Goal: Transaction & Acquisition: Purchase product/service

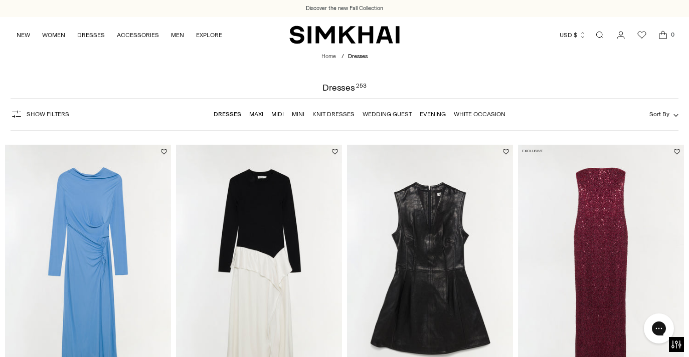
click at [657, 116] on span "Sort By" at bounding box center [659, 114] width 20 height 7
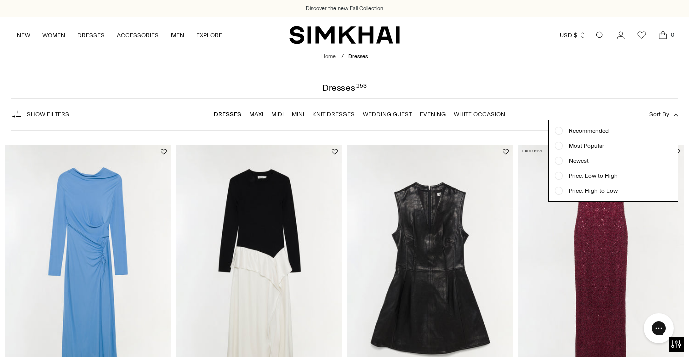
click at [24, 109] on button "Show Filters" at bounding box center [40, 114] width 59 height 16
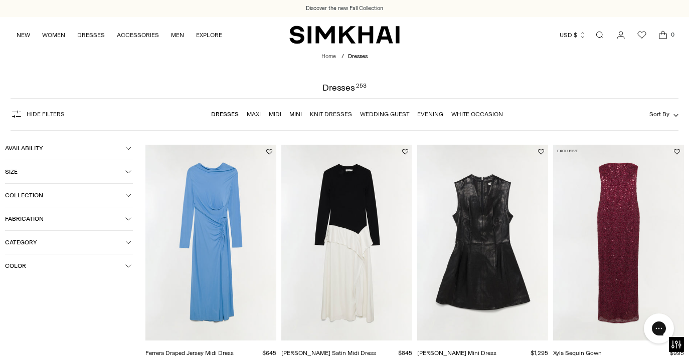
click at [107, 263] on button "Color" at bounding box center [69, 266] width 128 height 23
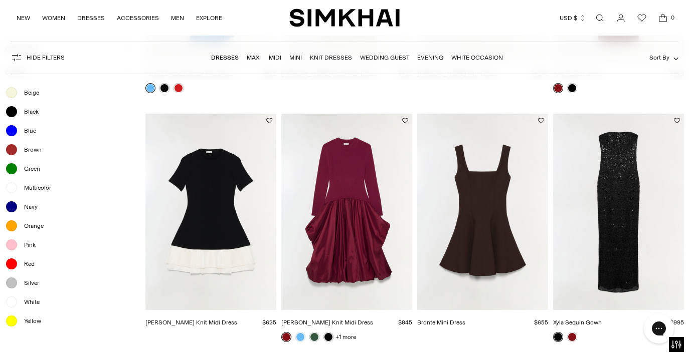
click at [33, 304] on span "White" at bounding box center [29, 302] width 22 height 9
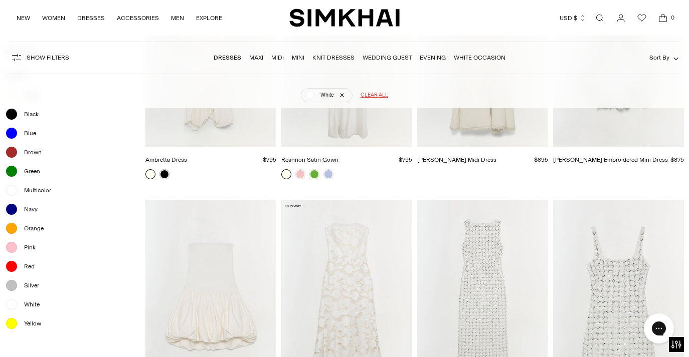
scroll to position [320, 0]
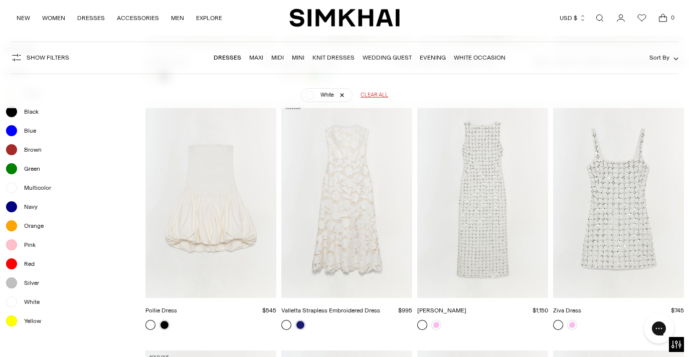
click at [0, 0] on img "Valletta Strapless Embroidered Dress" at bounding box center [0, 0] width 0 height 0
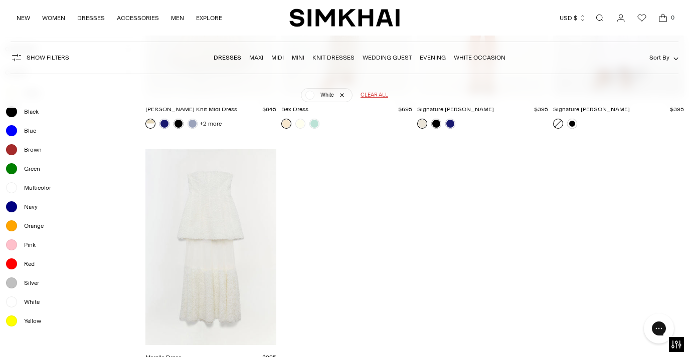
scroll to position [4017, 0]
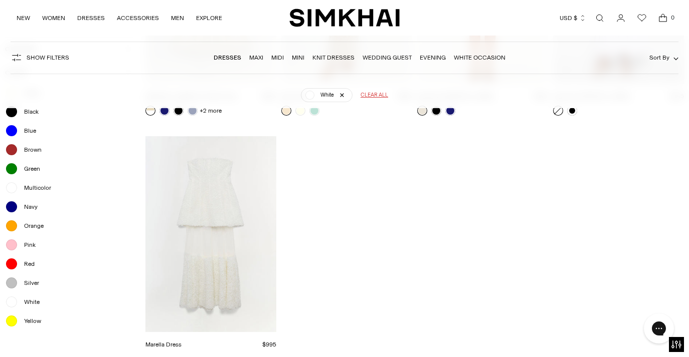
drag, startPoint x: 208, startPoint y: 173, endPoint x: 497, endPoint y: 2, distance: 336.4
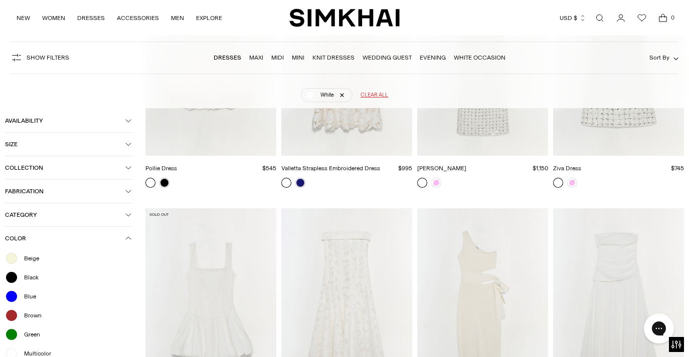
scroll to position [460, 0]
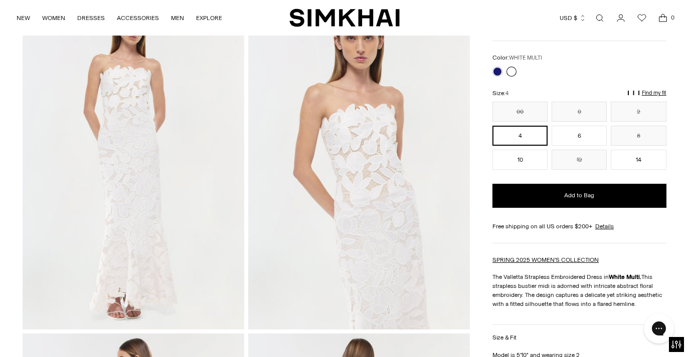
scroll to position [72, 0]
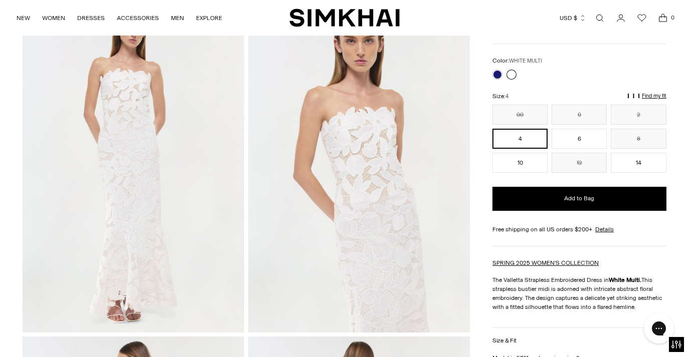
click at [261, 247] on img at bounding box center [359, 167] width 222 height 332
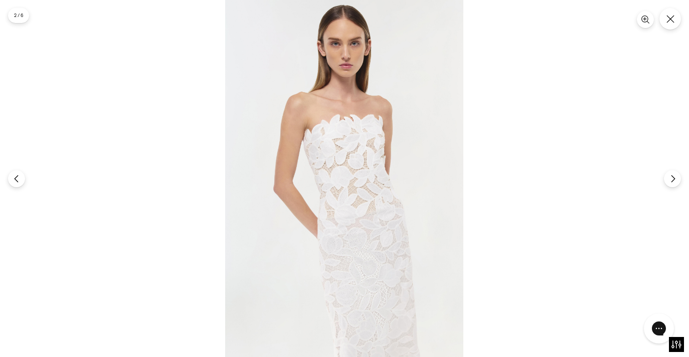
click at [341, 221] on img at bounding box center [344, 178] width 238 height 357
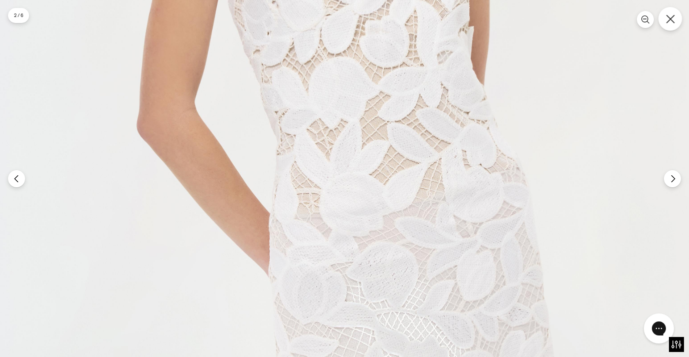
click at [667, 28] on button "Close" at bounding box center [670, 19] width 24 height 24
